Goal: Information Seeking & Learning: Understand process/instructions

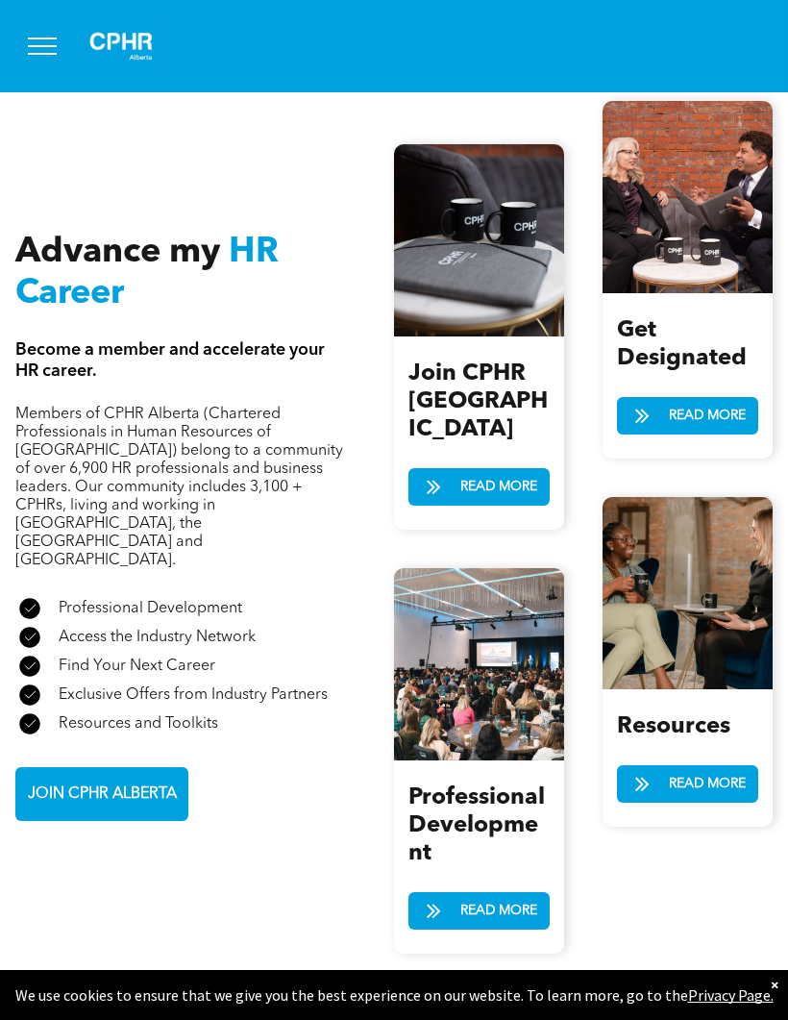
scroll to position [2306, 0]
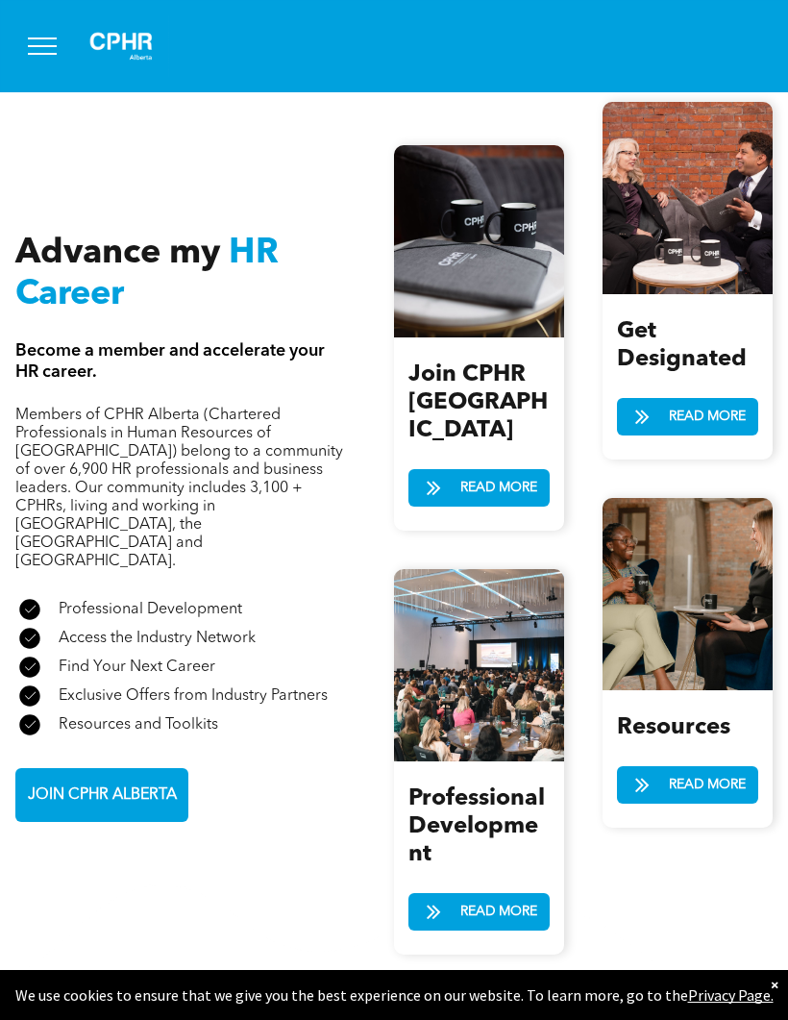
click at [718, 799] on span "READ MORE" at bounding box center [707, 785] width 90 height 36
click at [732, 411] on span "READ MORE" at bounding box center [707, 417] width 90 height 36
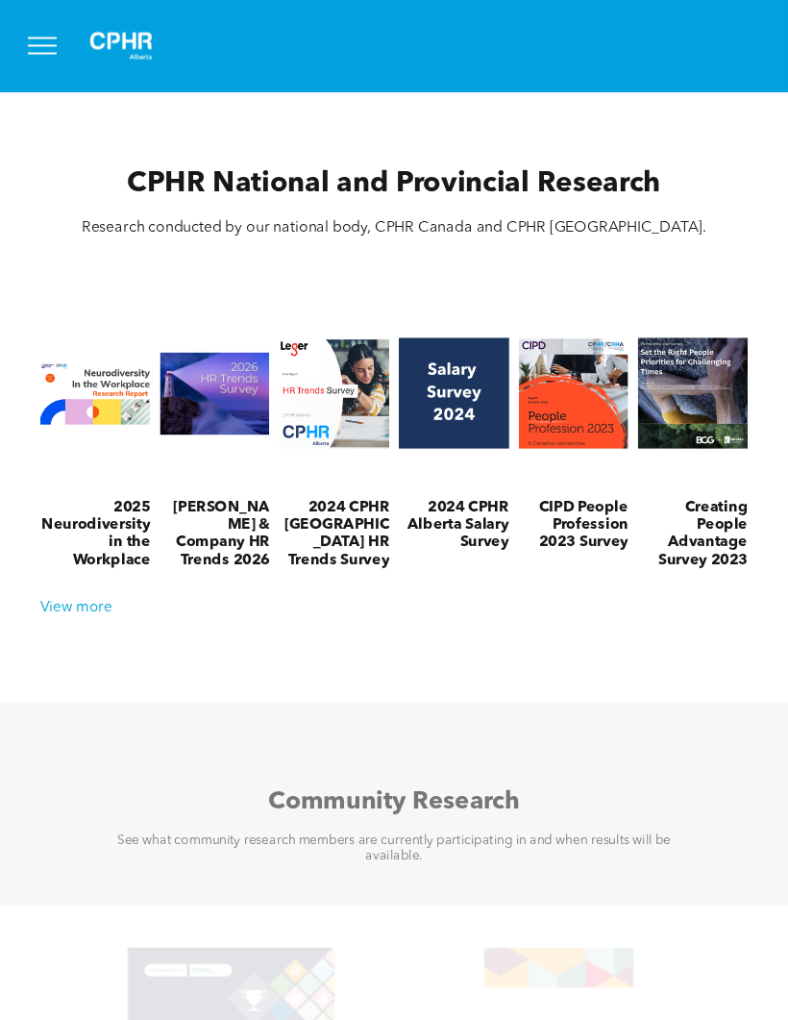
scroll to position [414, 0]
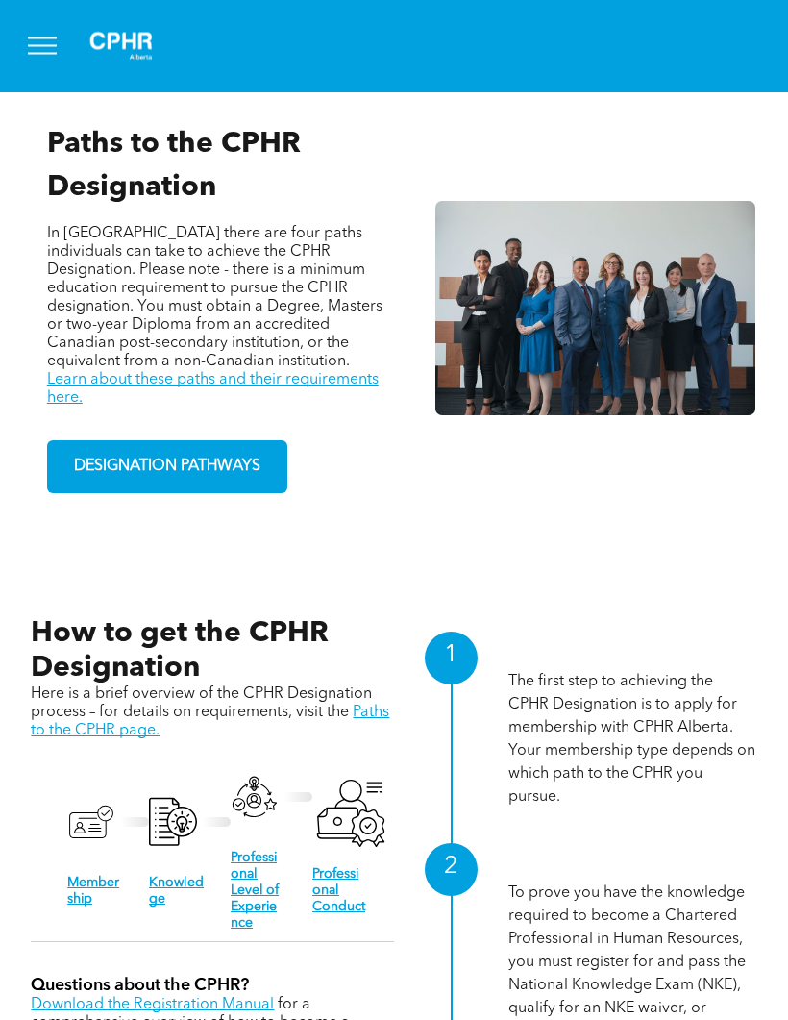
scroll to position [1373, 0]
click at [358, 394] on link "Learn about these paths and their requirements here." at bounding box center [213, 389] width 332 height 34
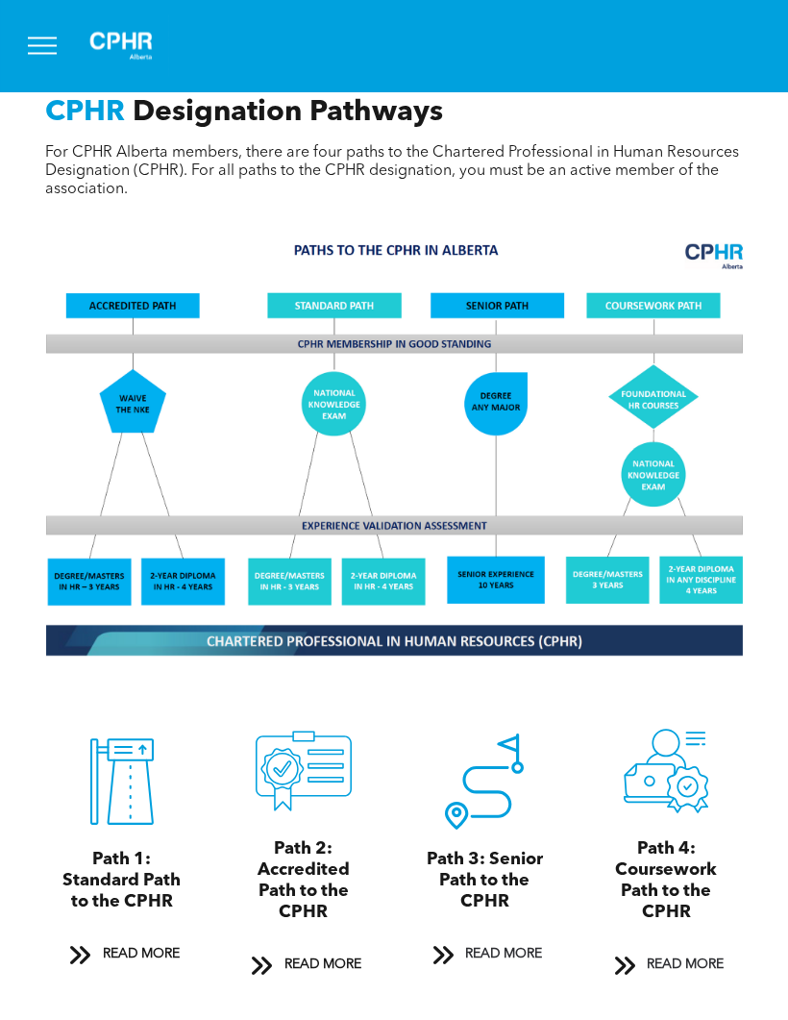
scroll to position [1359, 0]
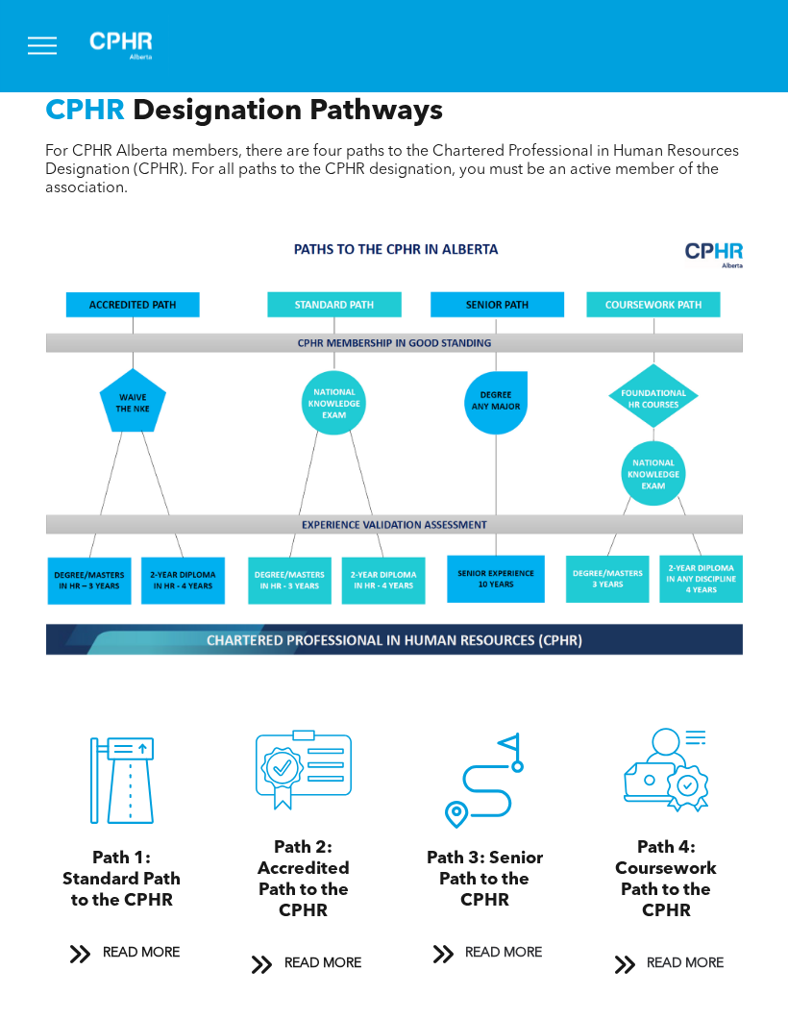
click at [687, 981] on span "READ MORE" at bounding box center [685, 965] width 90 height 36
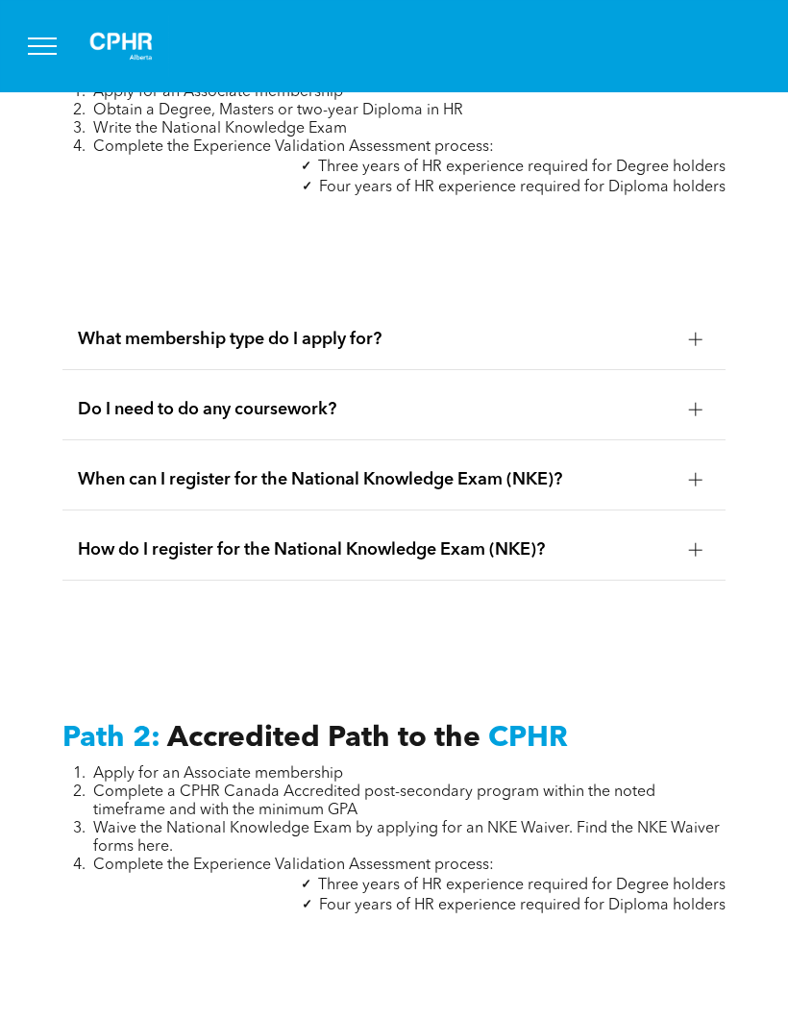
scroll to position [6189, 0]
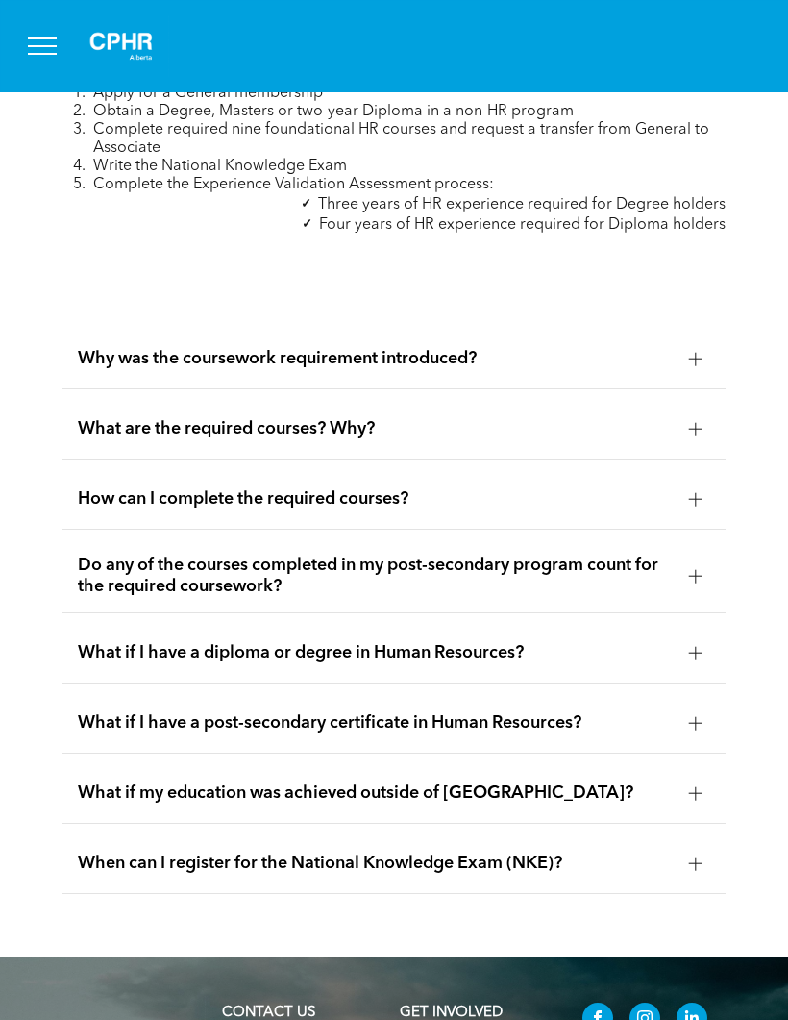
click at [692, 365] on div at bounding box center [695, 358] width 13 height 13
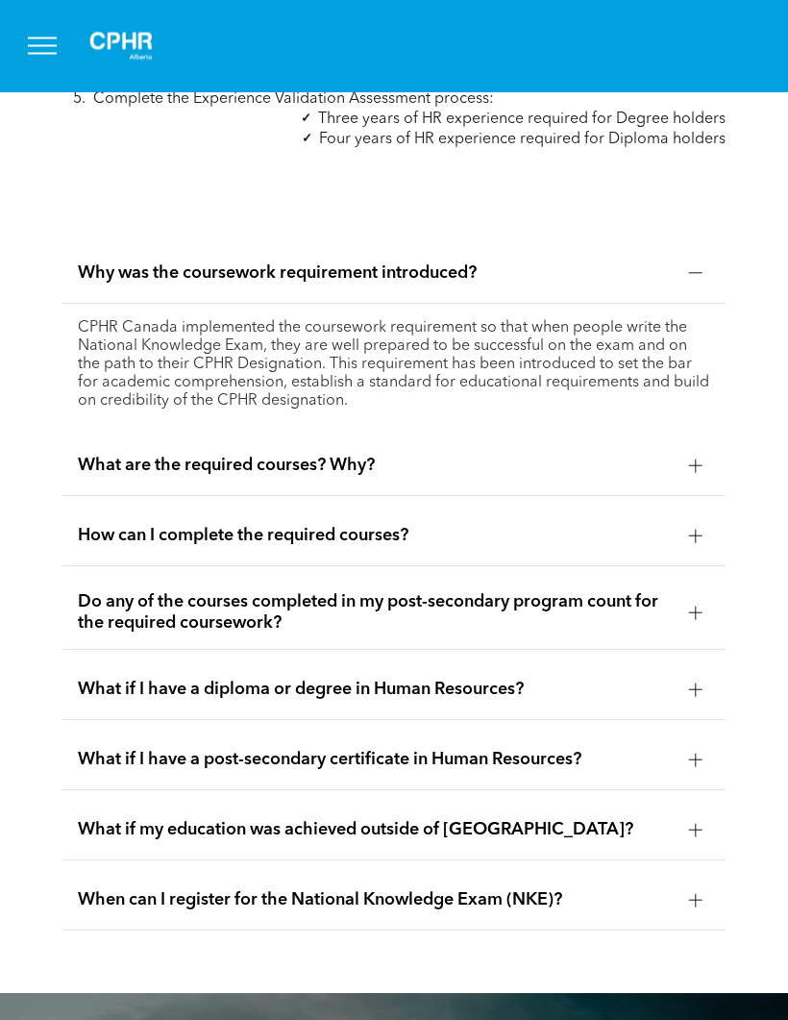
scroll to position [6276, 0]
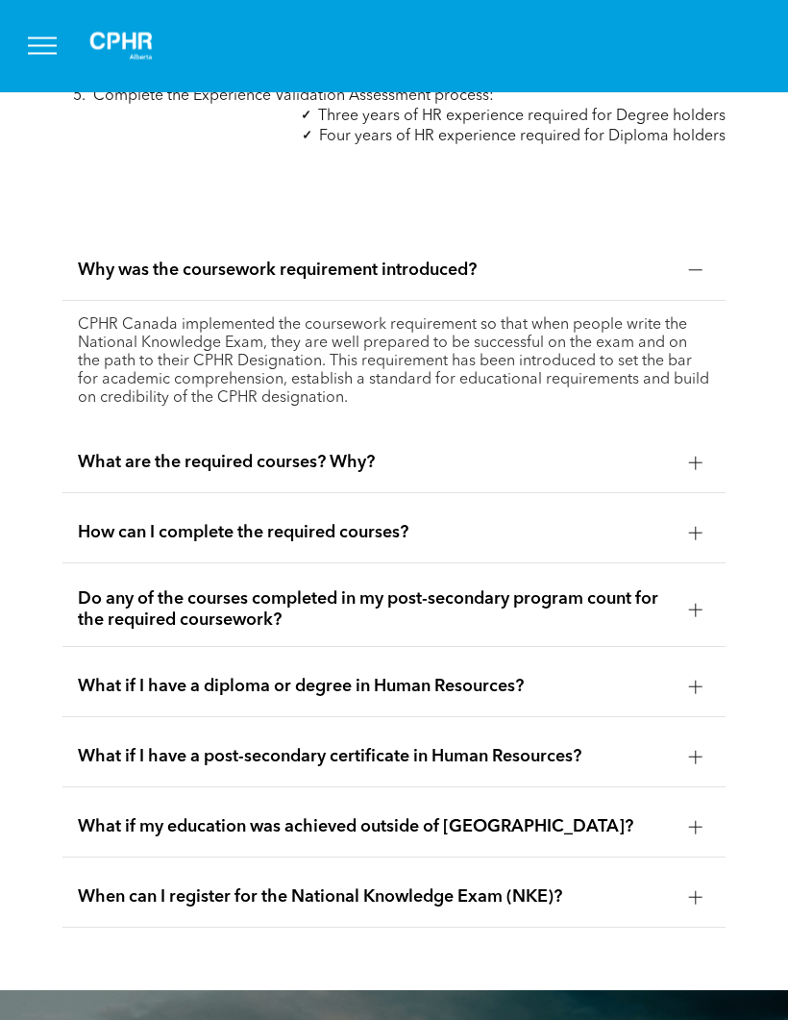
click at [699, 478] on div at bounding box center [696, 463] width 29 height 29
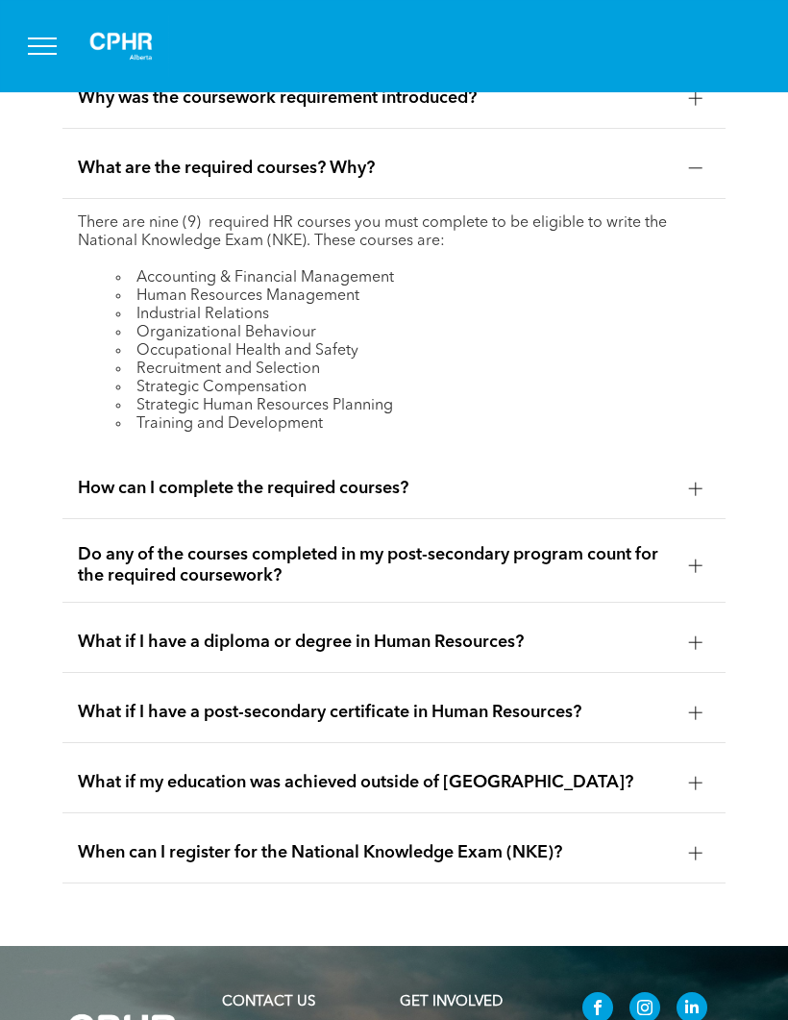
scroll to position [6456, 0]
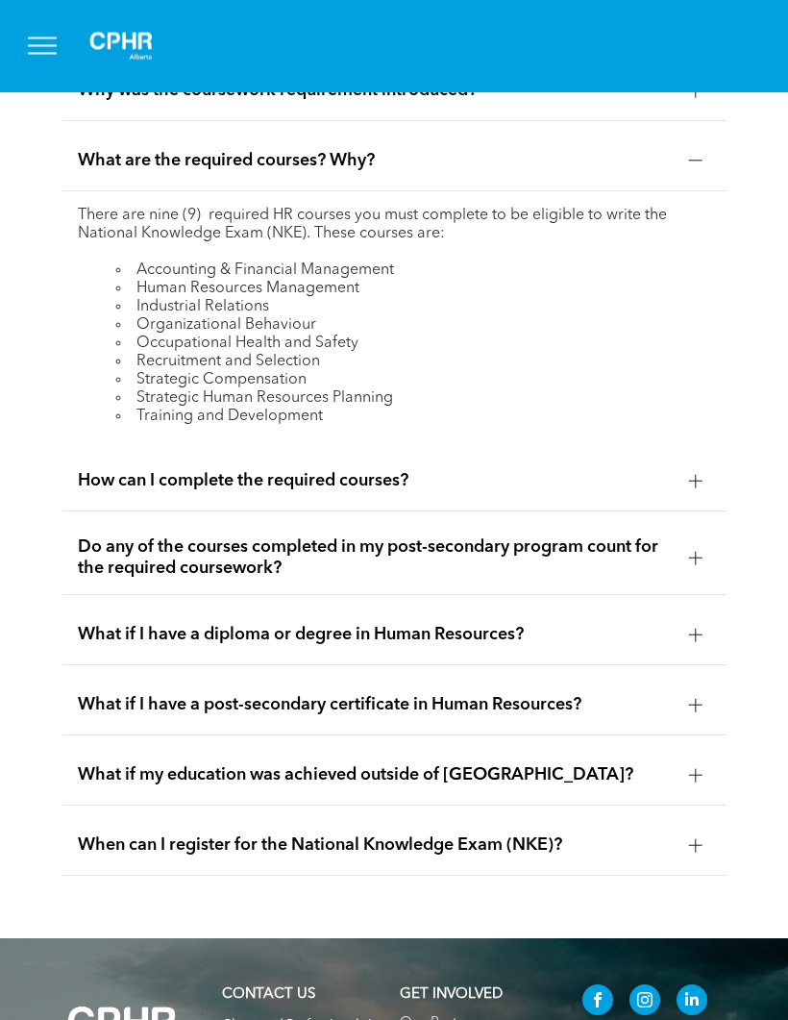
click at [706, 496] on div at bounding box center [696, 481] width 29 height 29
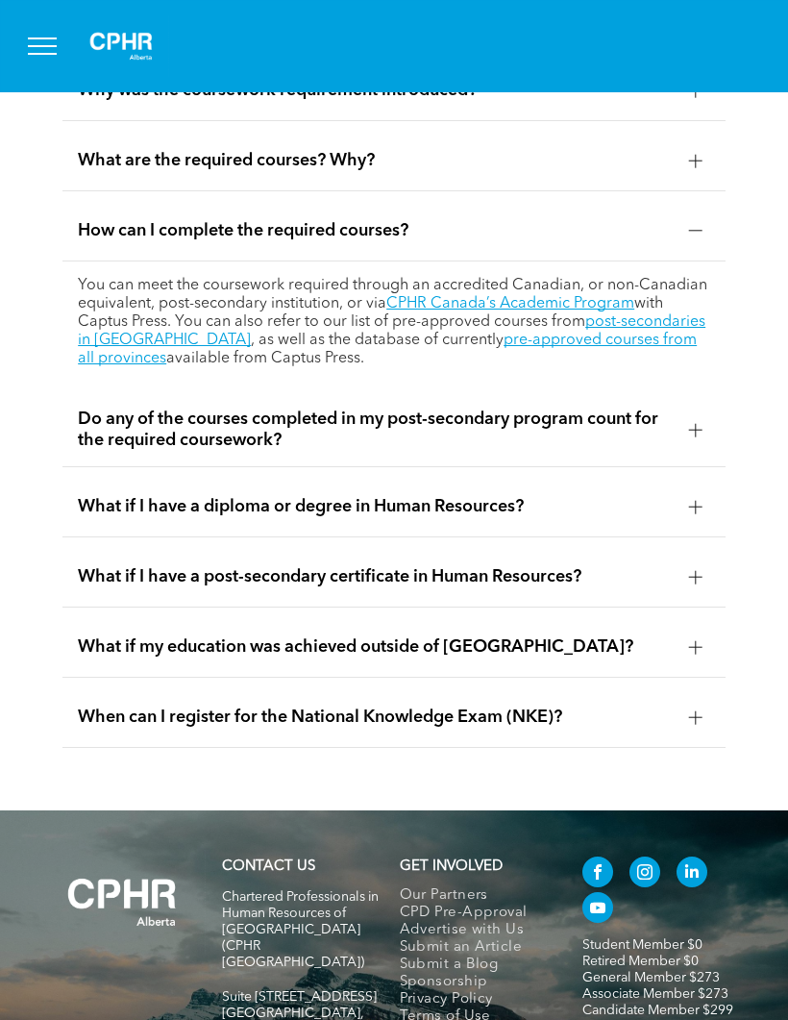
click at [705, 444] on div at bounding box center [696, 429] width 29 height 29
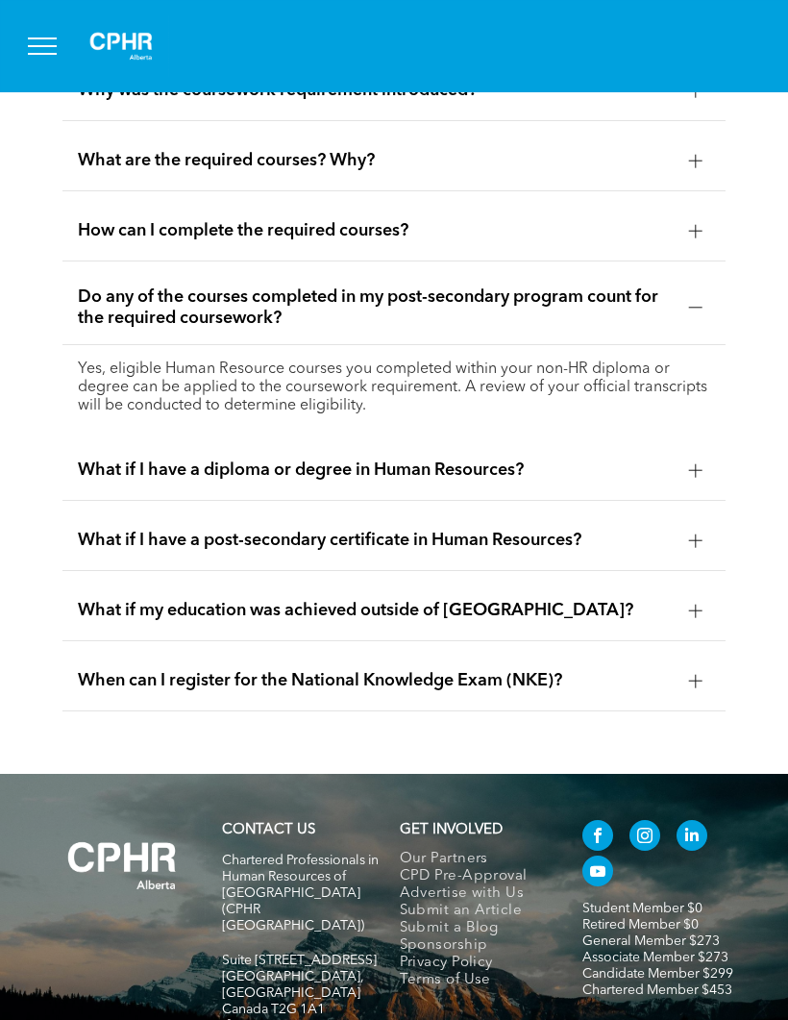
click at [701, 262] on div "How can I complete the required courses?" at bounding box center [393, 231] width 663 height 61
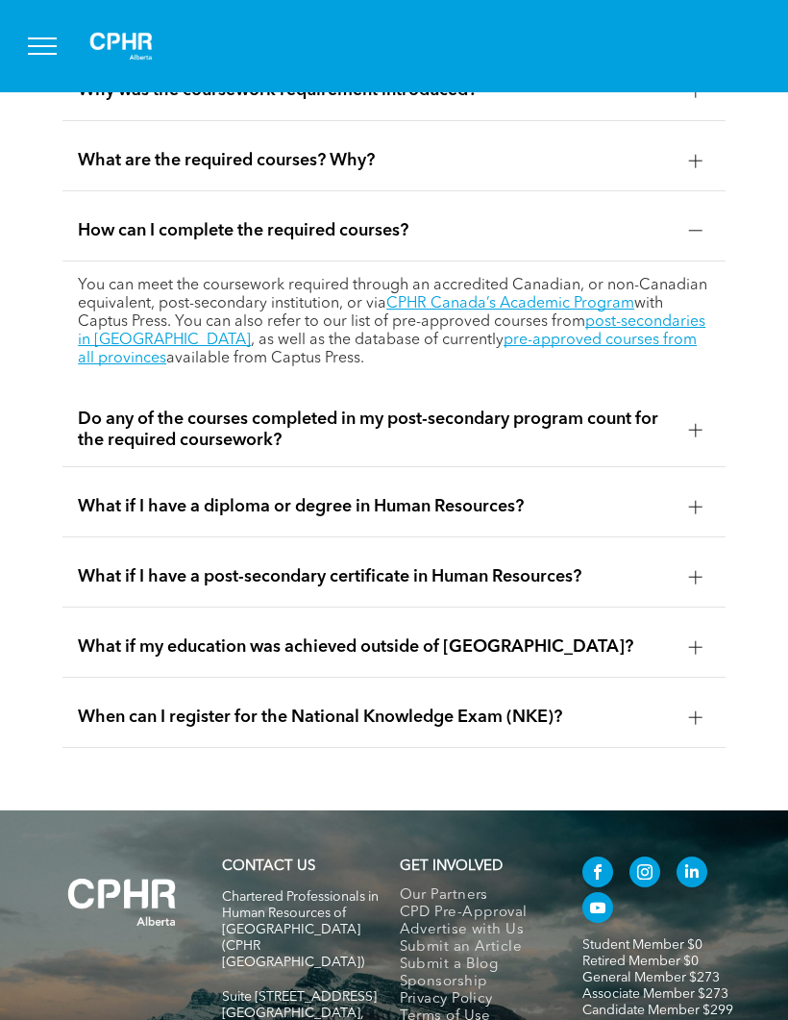
click at [534, 312] on link "CPHR Canada’s Academic Program" at bounding box center [510, 303] width 248 height 15
